Goal: Communication & Community: Answer question/provide support

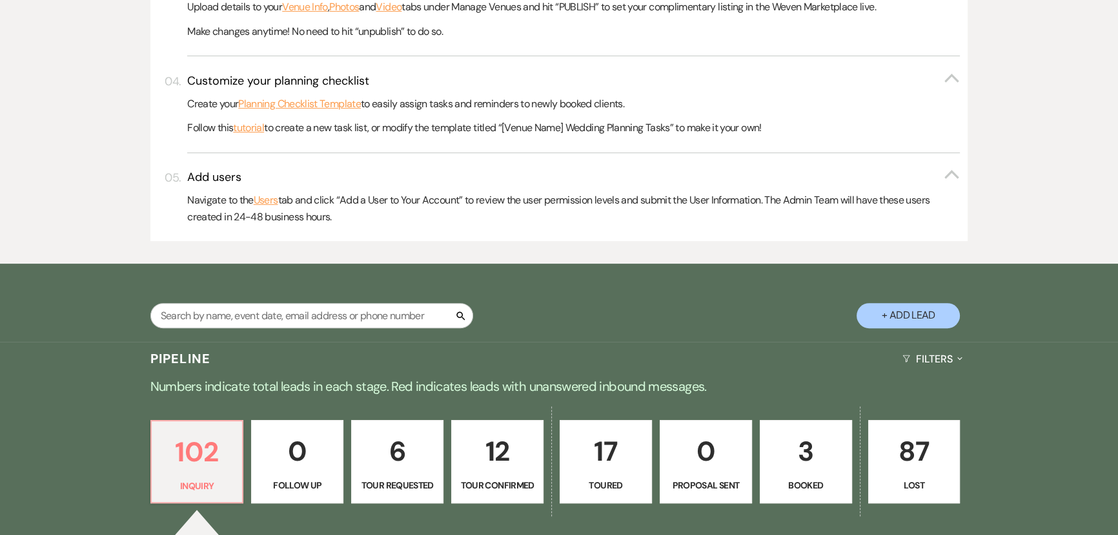
scroll to position [704, 0]
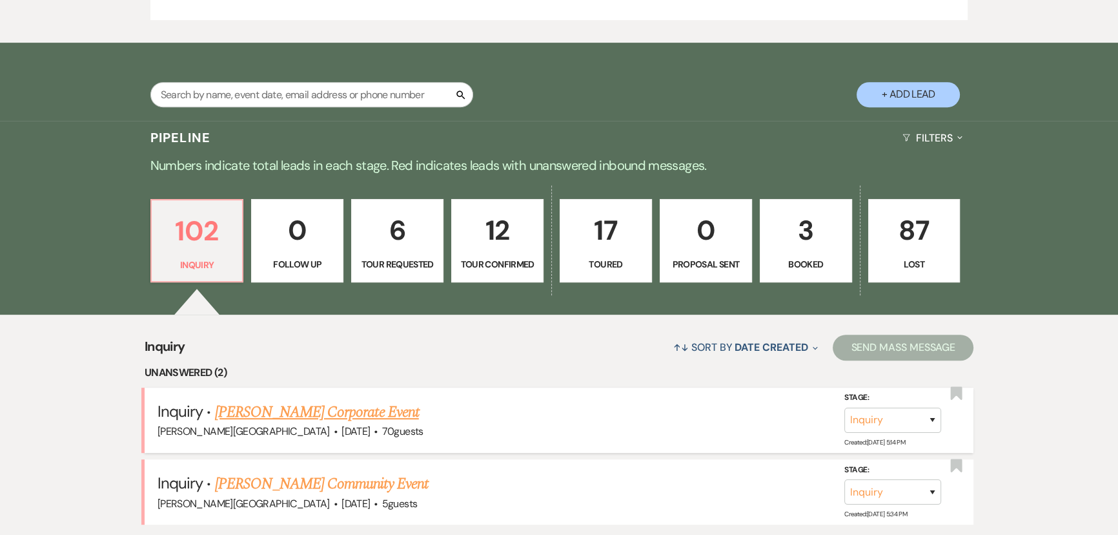
click at [294, 402] on link "[PERSON_NAME] Corporate Event" at bounding box center [317, 411] width 204 height 23
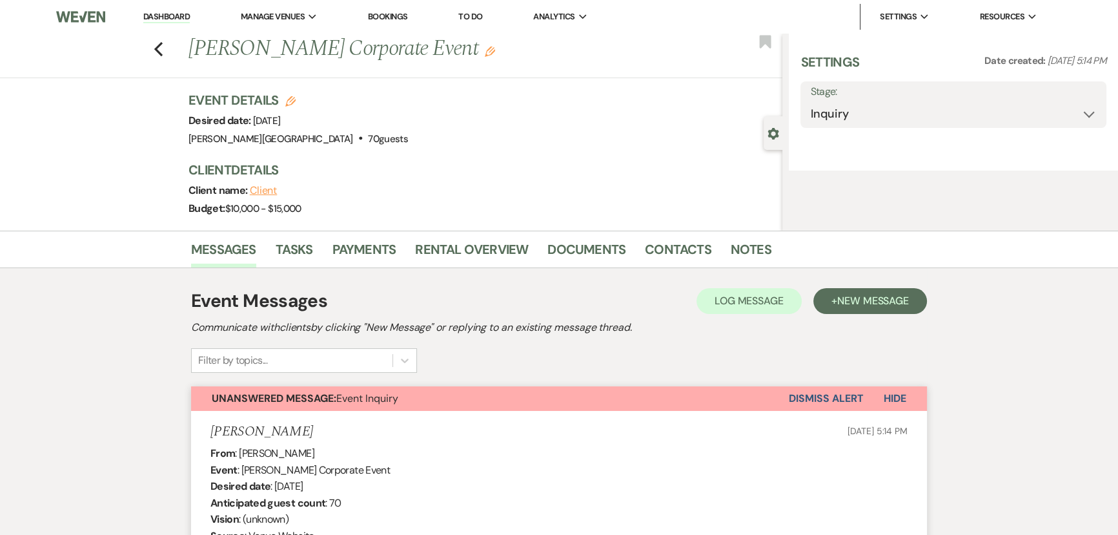
select select "5"
select select "9"
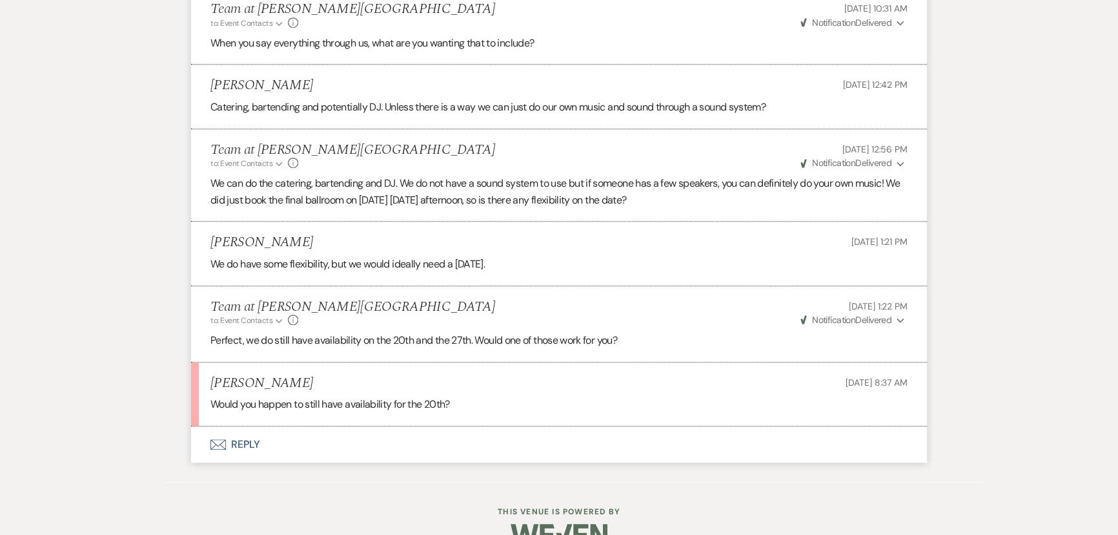
scroll to position [1166, 0]
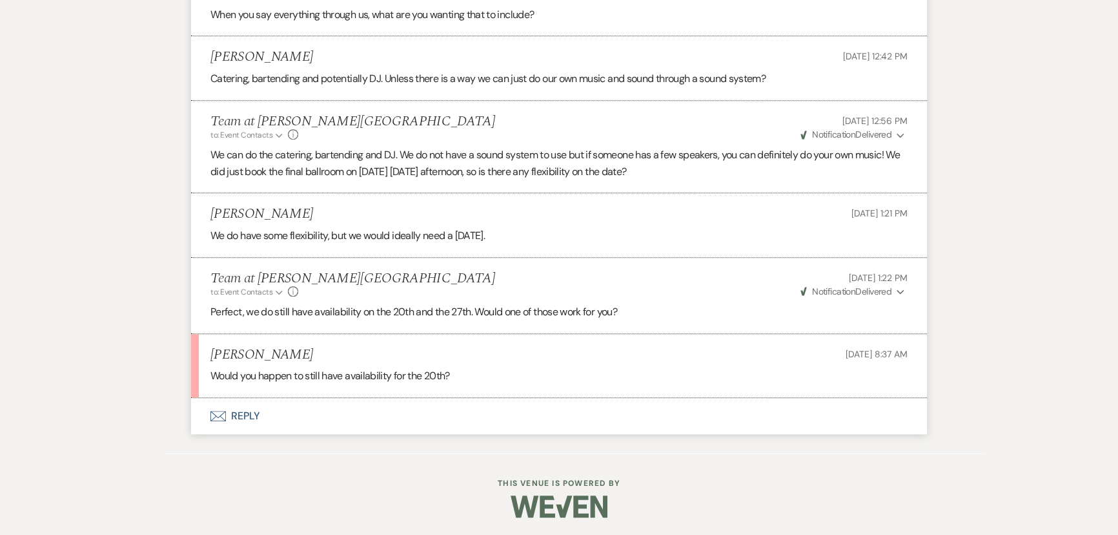
click at [230, 416] on button "Envelope Reply" at bounding box center [559, 416] width 736 height 36
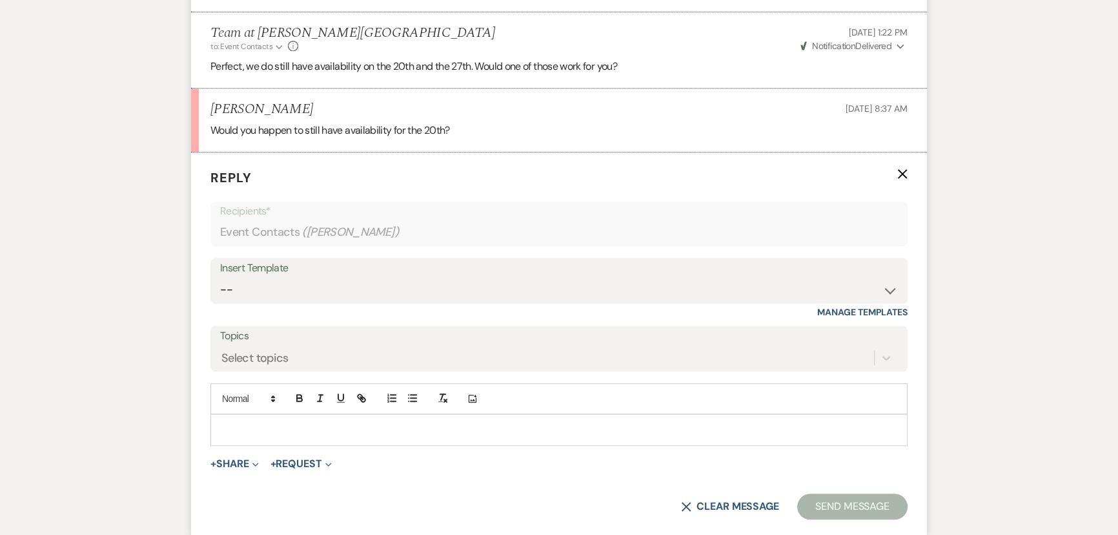
scroll to position [1413, 0]
click at [238, 416] on div at bounding box center [559, 428] width 696 height 30
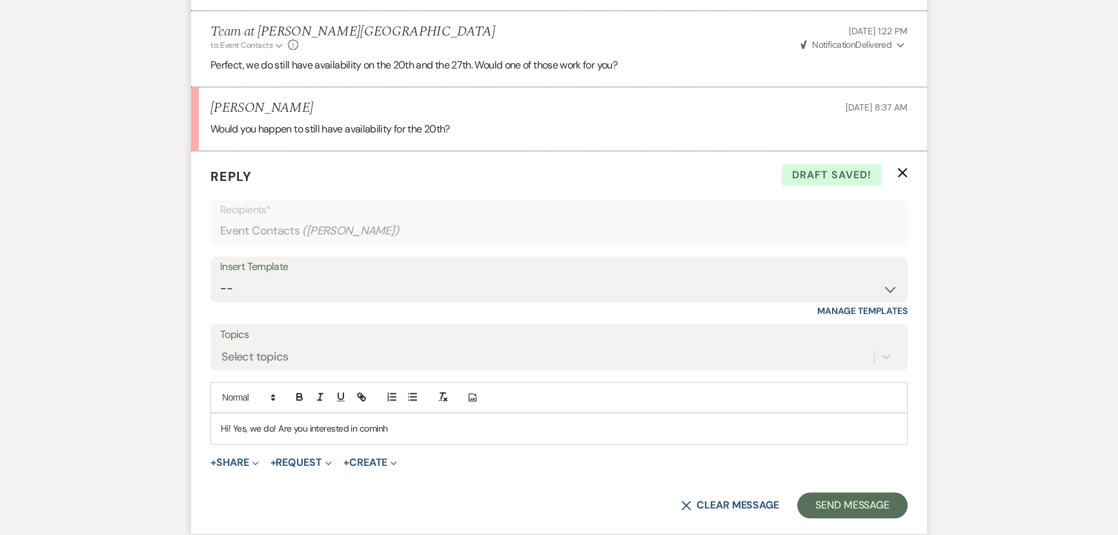
click at [386, 432] on p "Hi! Yes, we do! Are you interested in cominh" at bounding box center [559, 428] width 677 height 14
click at [868, 489] on form "Reply X Saving draft... Recipients* Event Contacts ( [PERSON_NAME] ) Insert Tem…" at bounding box center [559, 342] width 736 height 382
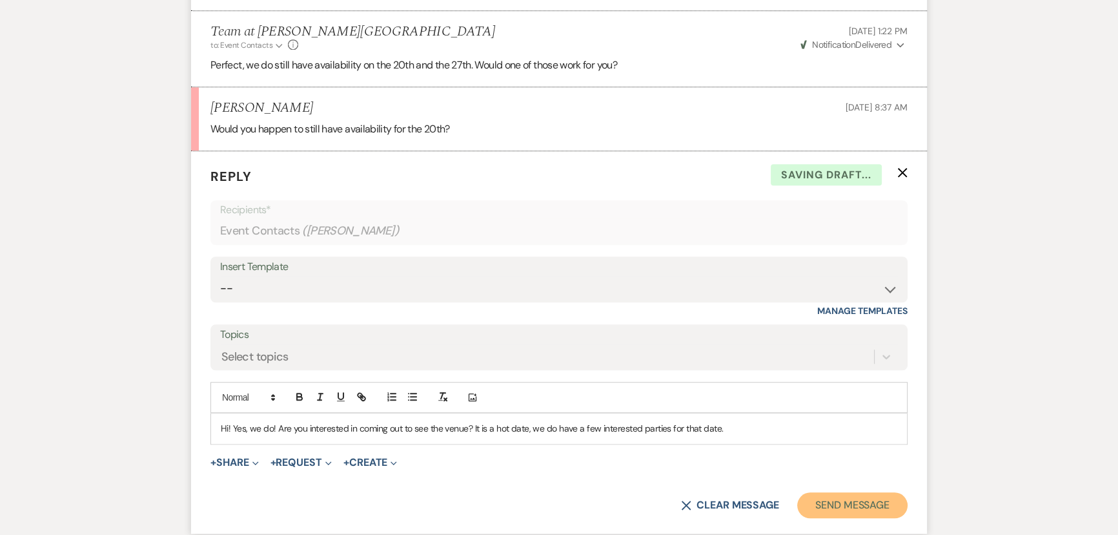
click at [862, 502] on button "Send Message" at bounding box center [852, 505] width 110 height 26
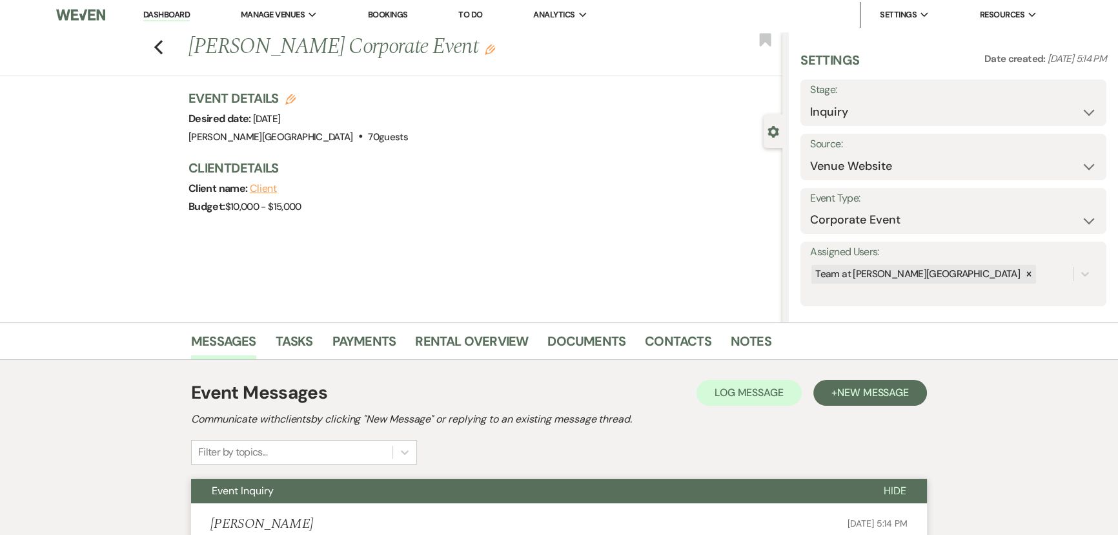
scroll to position [0, 0]
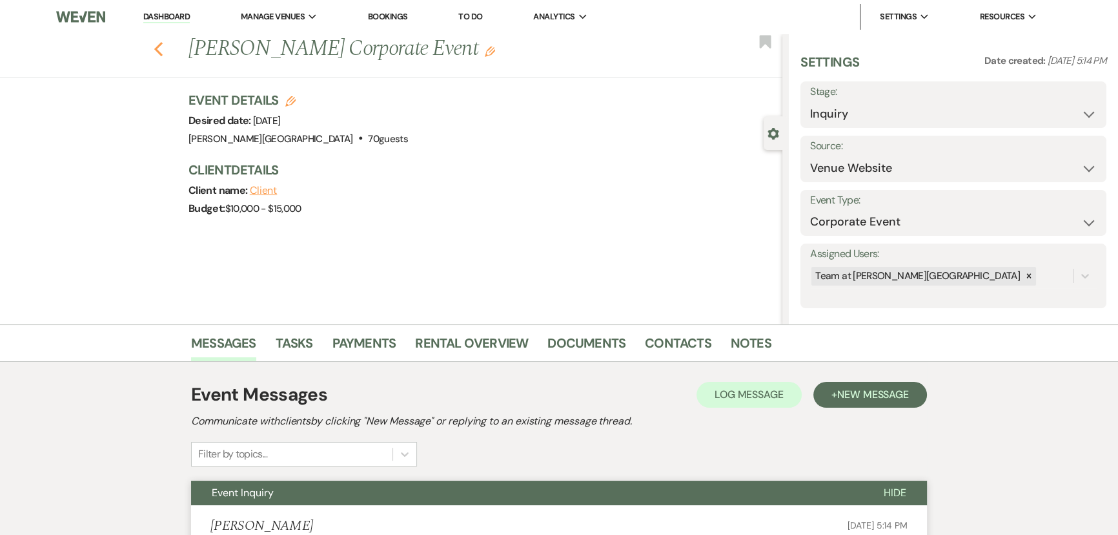
click at [163, 54] on use "button" at bounding box center [158, 49] width 8 height 14
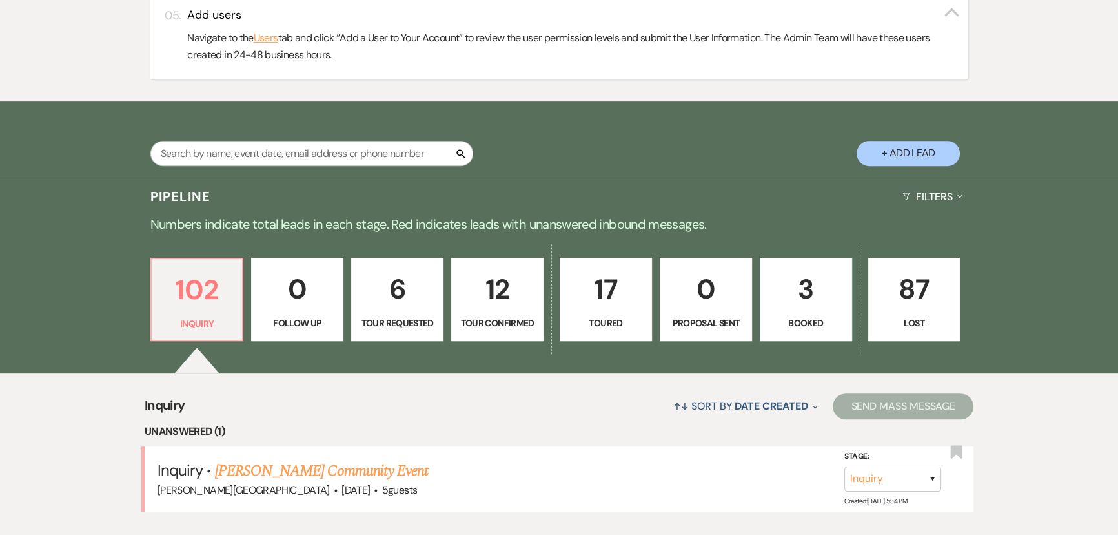
scroll to position [352, 0]
